Goal: Information Seeking & Learning: Compare options

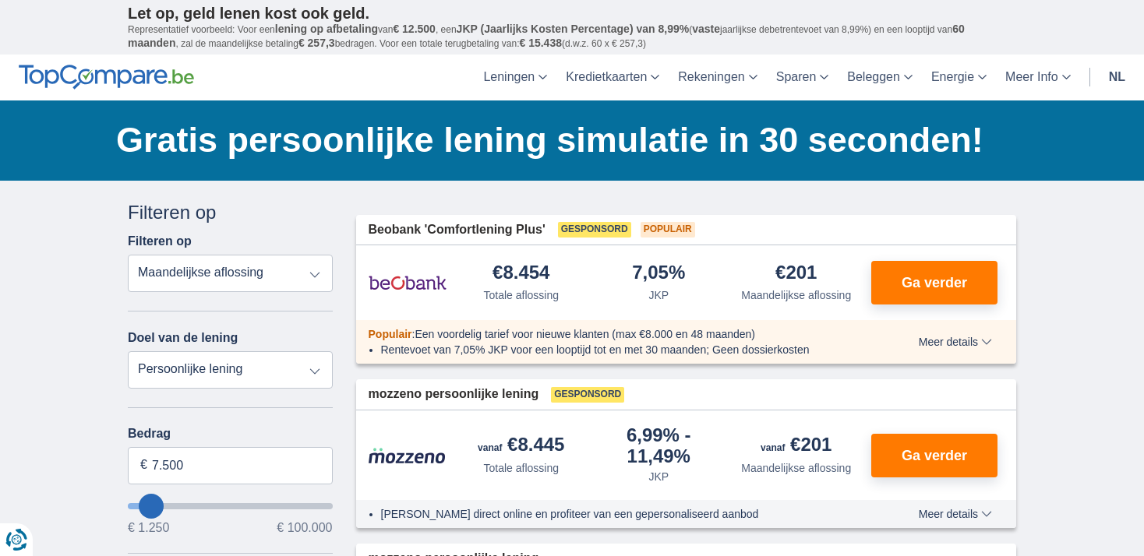
click at [128, 255] on select "Totale aflossing JKP Maandelijkse aflossing" at bounding box center [230, 273] width 205 height 37
click option "Maandelijkse aflossing" at bounding box center [0, 0] width 0 height 0
drag, startPoint x: 185, startPoint y: 463, endPoint x: 115, endPoint y: 462, distance: 70.1
click at [128, 462] on input "7.500" at bounding box center [230, 465] width 205 height 37
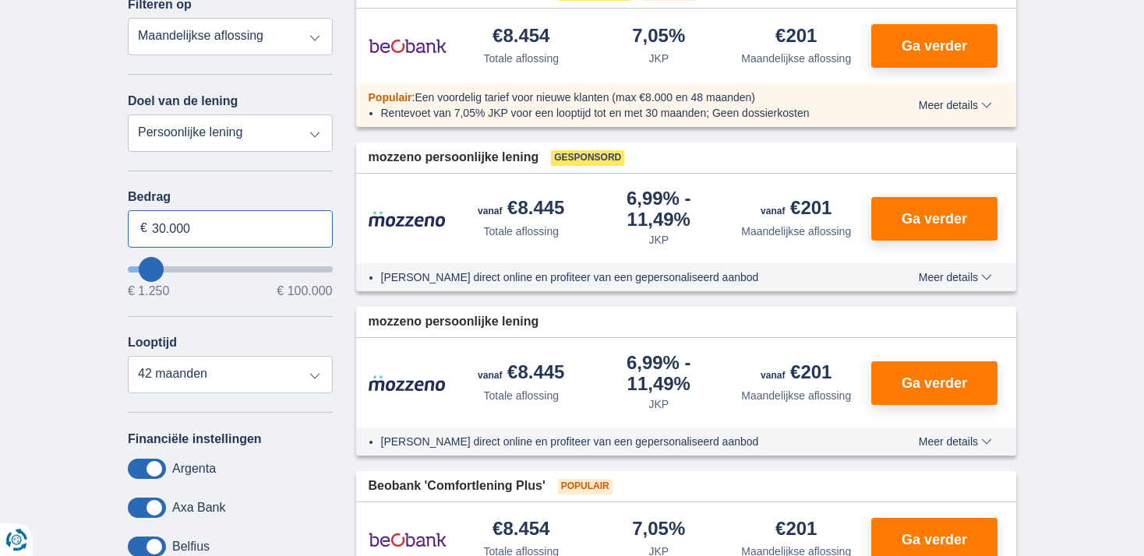
scroll to position [246, 0]
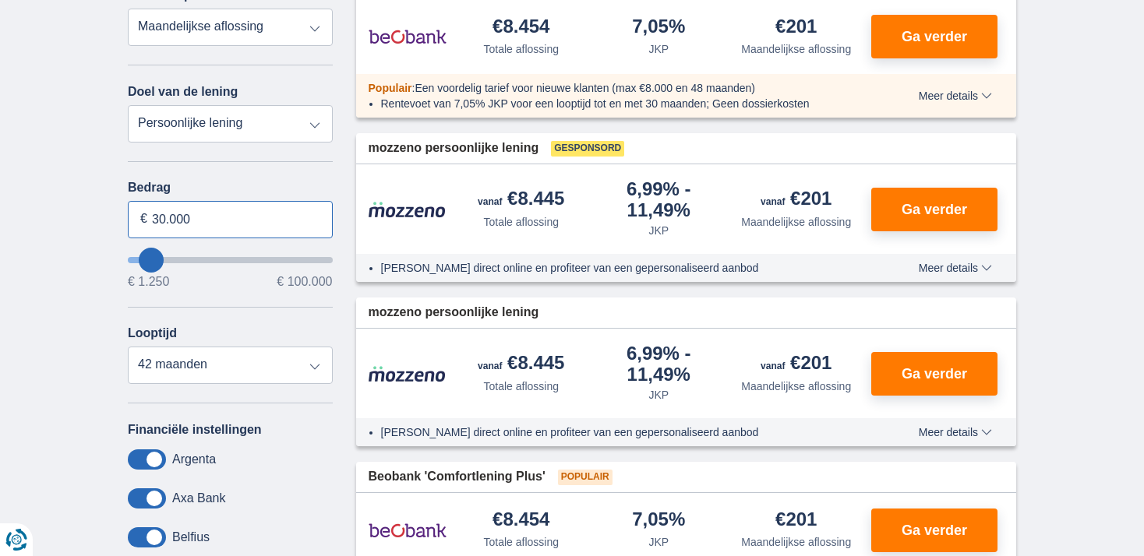
type input "30.000"
type input "30250"
click at [128, 347] on select "12 maanden 18 maanden 24 maanden 30 maanden 36 maanden 42 maanden" at bounding box center [230, 365] width 205 height 37
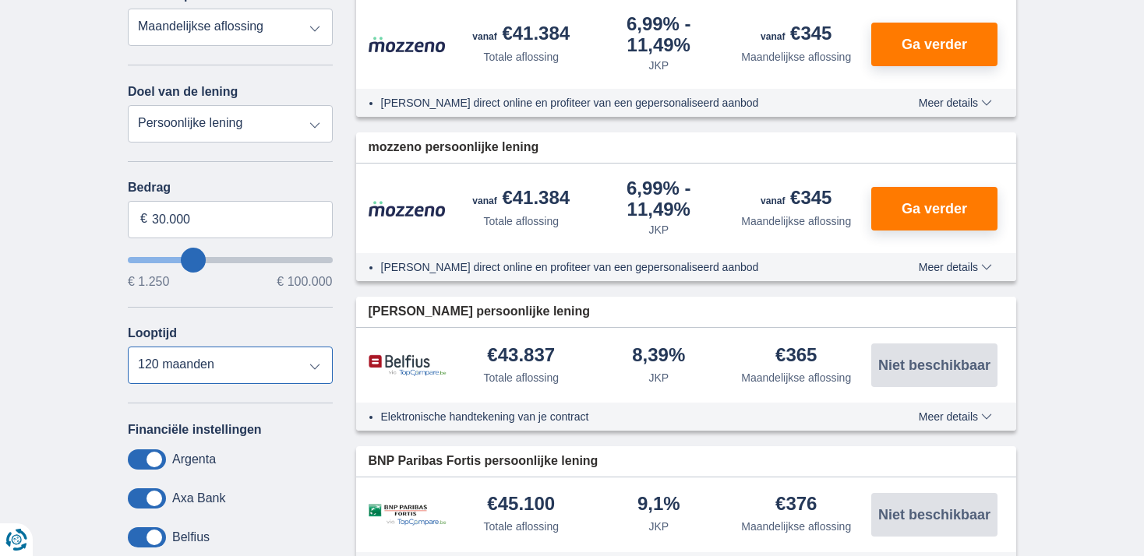
click option "120 maanden" at bounding box center [0, 0] width 0 height 0
click at [128, 347] on select "12 maanden 18 maanden 24 maanden 30 maanden 36 maanden 42 maanden 48 maanden 60…" at bounding box center [230, 365] width 205 height 37
click option "84 maanden" at bounding box center [0, 0] width 0 height 0
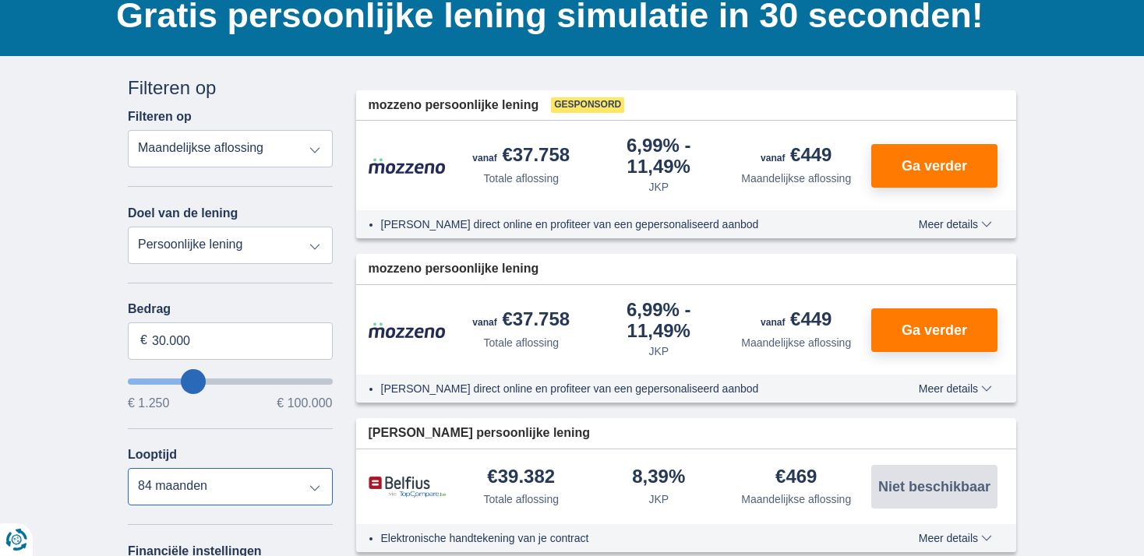
scroll to position [164, 0]
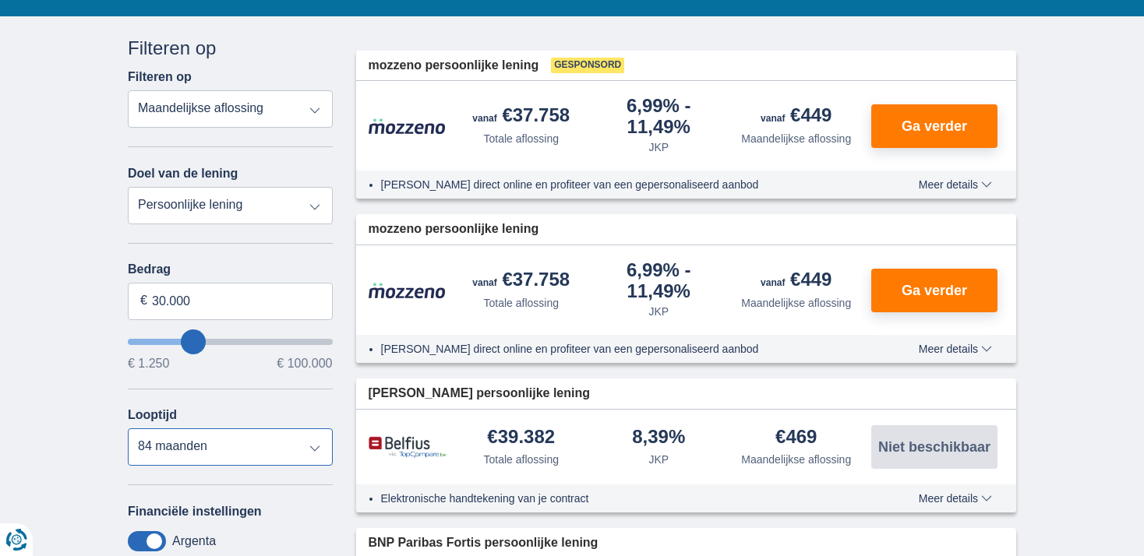
click at [128, 428] on select "12 maanden 18 maanden 24 maanden 30 maanden 36 maanden 42 maanden 48 maanden 60…" at bounding box center [230, 446] width 205 height 37
select select "96"
click option "96 maanden" at bounding box center [0, 0] width 0 height 0
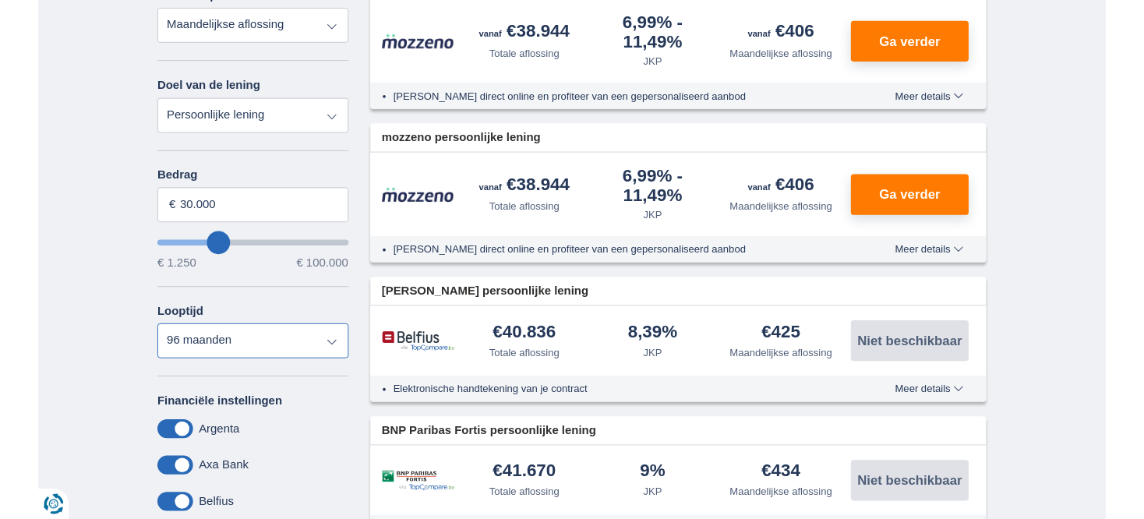
scroll to position [82, 0]
